Goal: Information Seeking & Learning: Learn about a topic

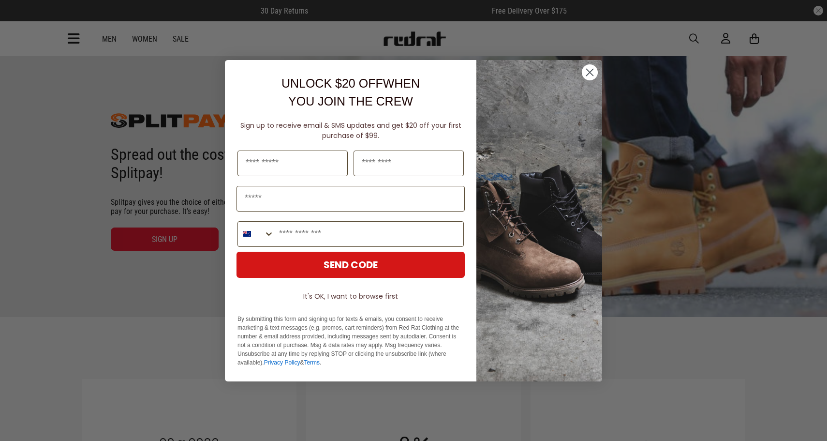
click at [588, 75] on icon "Close dialog" at bounding box center [589, 72] width 17 height 17
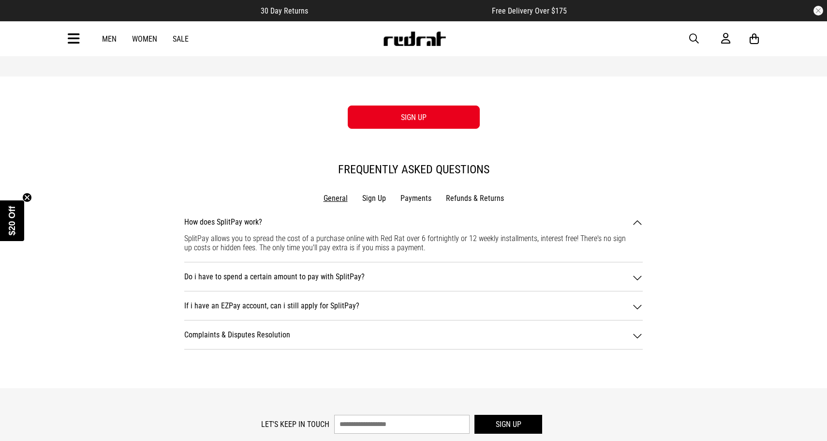
scroll to position [1039, 0]
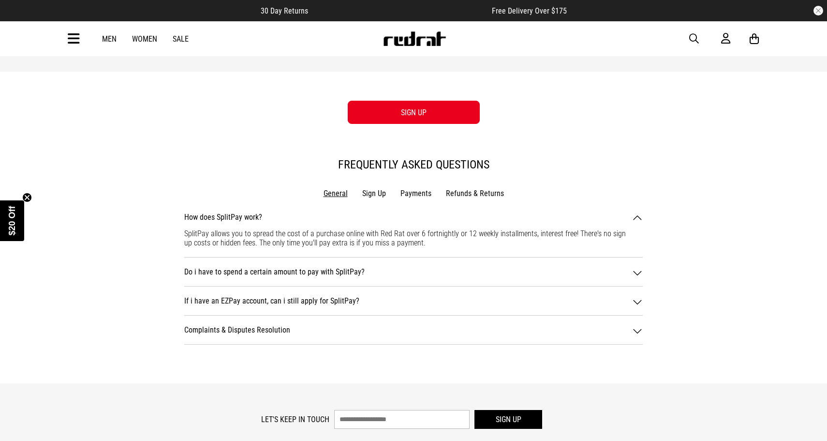
click at [390, 340] on div "Complaints & Disputes Resolution Complaints At Red Rat Clothing Limited, we val…" at bounding box center [413, 334] width 459 height 19
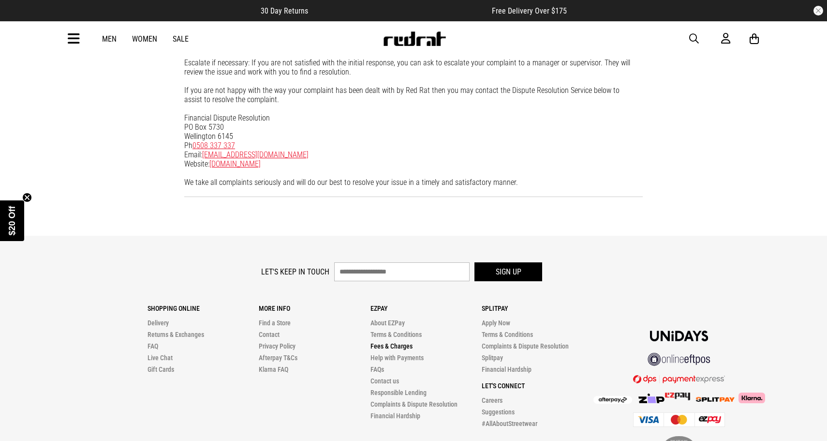
scroll to position [1491, 0]
click at [380, 304] on p "Ezpay" at bounding box center [426, 308] width 111 height 8
click at [378, 304] on p "Ezpay" at bounding box center [426, 308] width 111 height 8
click at [380, 318] on link "About EZPay" at bounding box center [388, 322] width 34 height 8
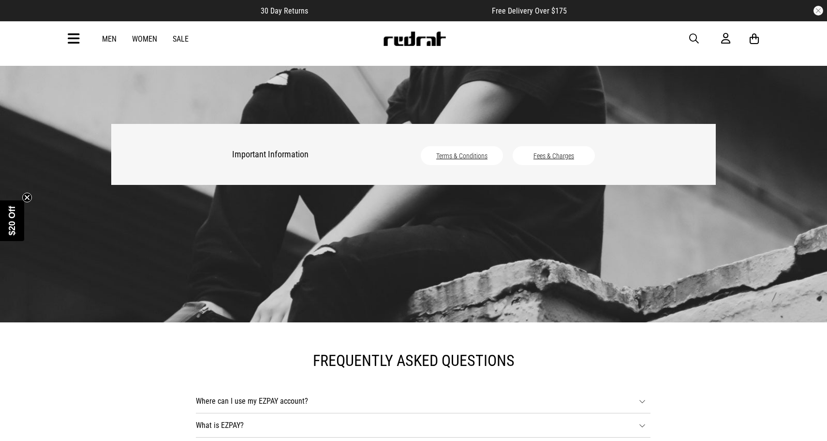
scroll to position [469, 0]
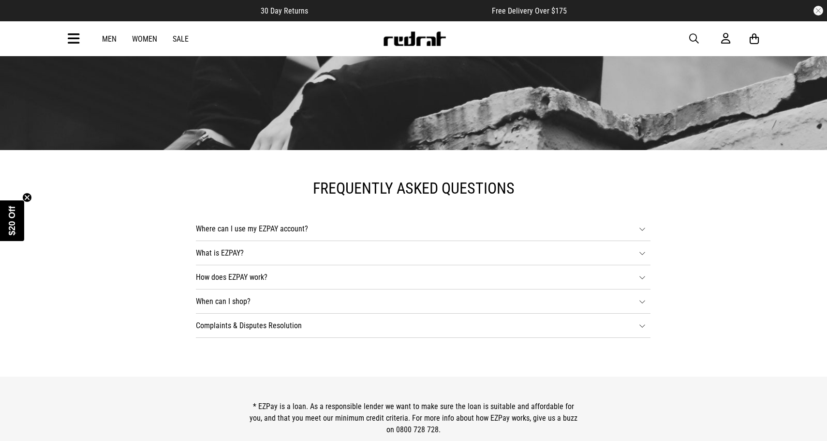
click at [388, 253] on li "What is EZPAY? A Flexible Finance option that makes shopping with us easy" at bounding box center [423, 253] width 455 height 24
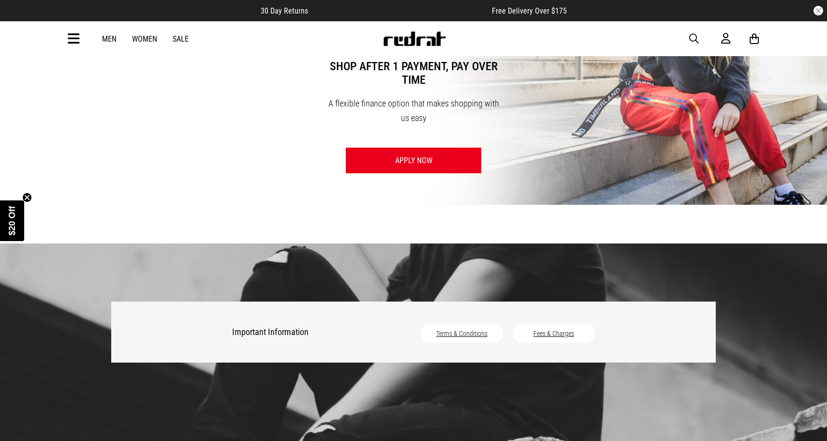
scroll to position [117, 0]
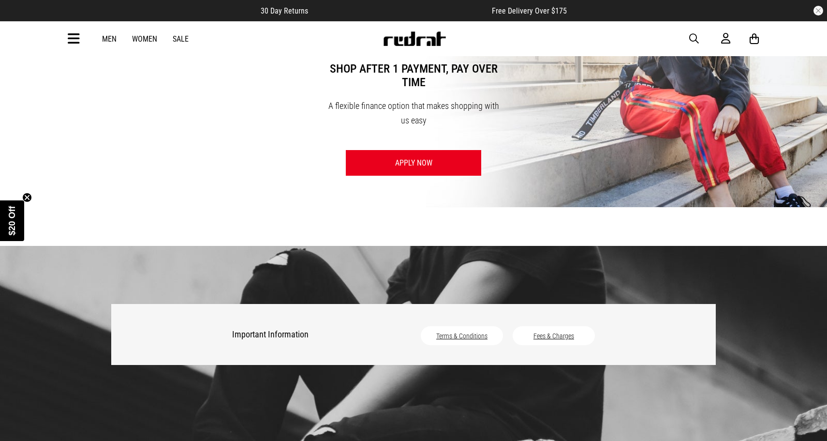
click at [474, 334] on link "Terms & Conditions" at bounding box center [461, 336] width 51 height 8
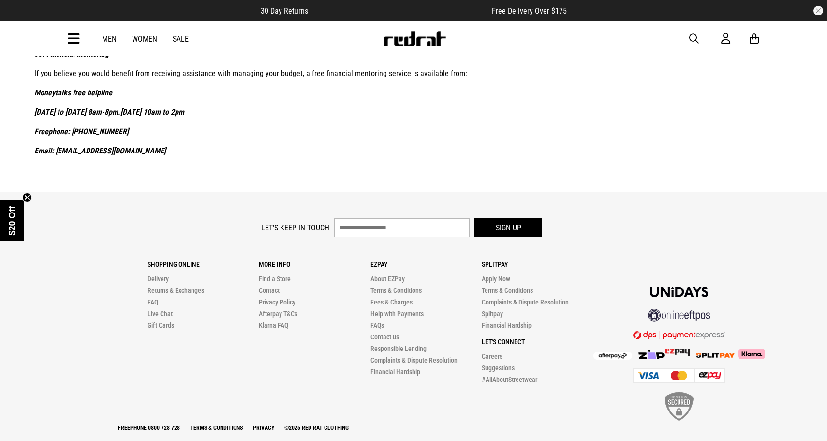
scroll to position [1953, 0]
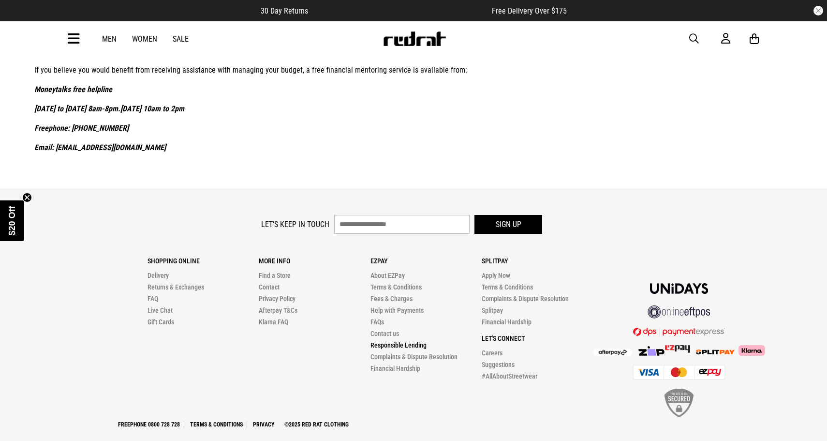
click at [406, 341] on link "Responsible Lending" at bounding box center [399, 345] width 56 height 8
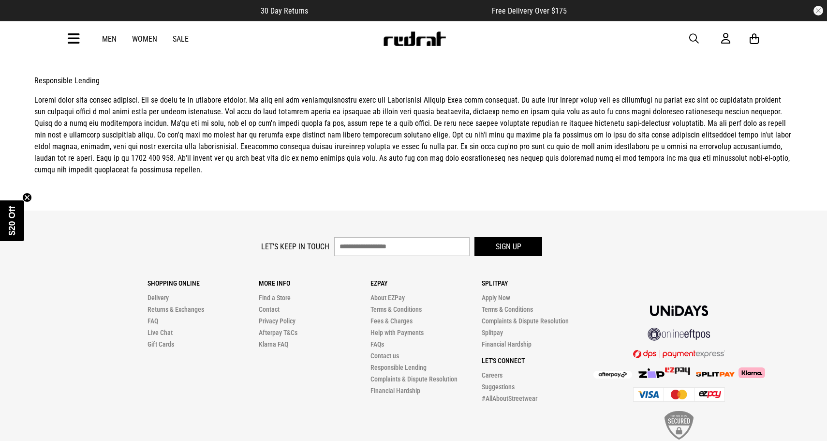
click at [376, 285] on p "Ezpay" at bounding box center [426, 283] width 111 height 8
click at [392, 321] on link "Fees & Charges" at bounding box center [392, 321] width 42 height 8
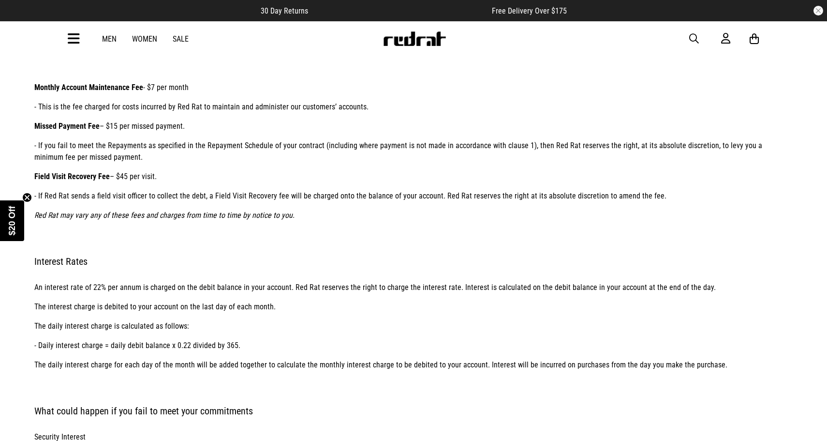
scroll to position [156, 0]
